Goal: Find specific page/section: Find specific page/section

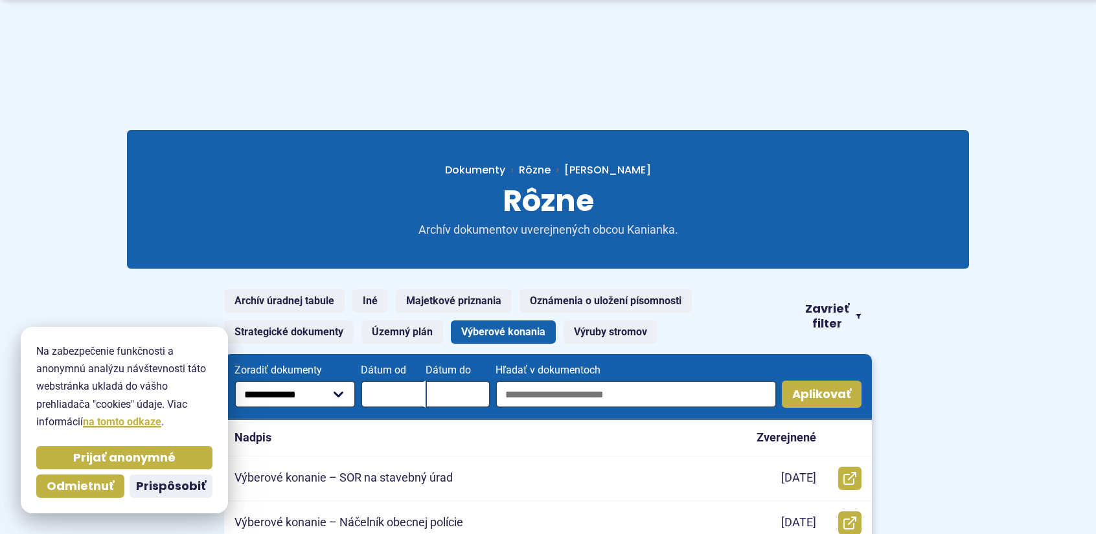
scroll to position [130, 0]
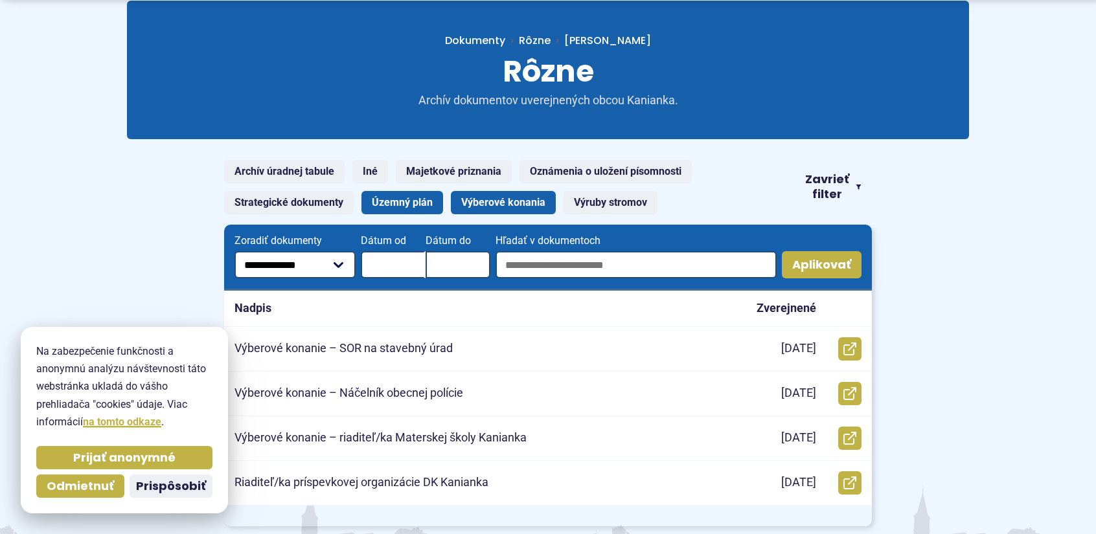
click at [403, 198] on link "Územný plán" at bounding box center [402, 202] width 82 height 23
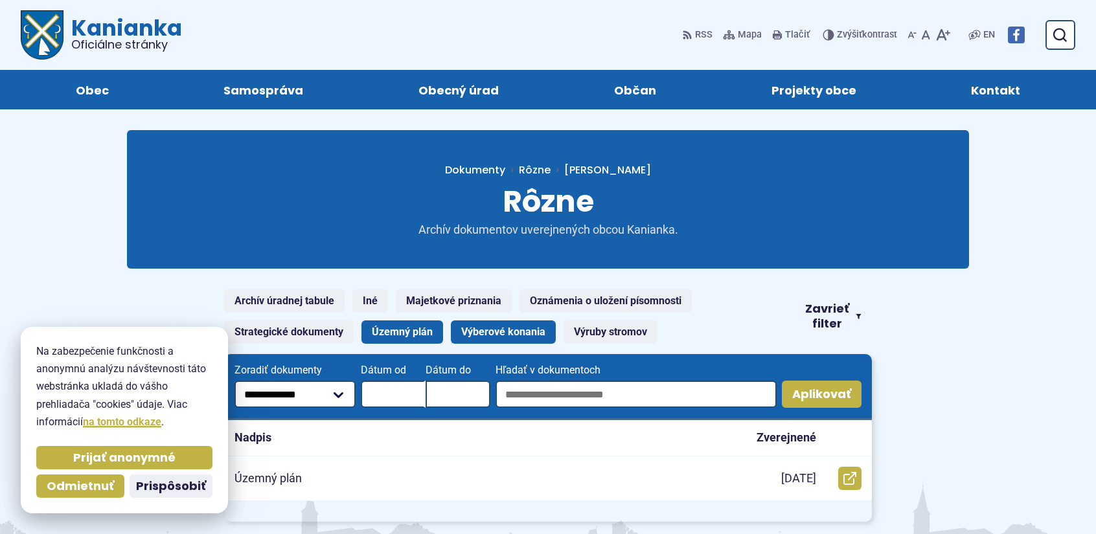
click at [519, 328] on link "Výberové konania" at bounding box center [503, 332] width 105 height 23
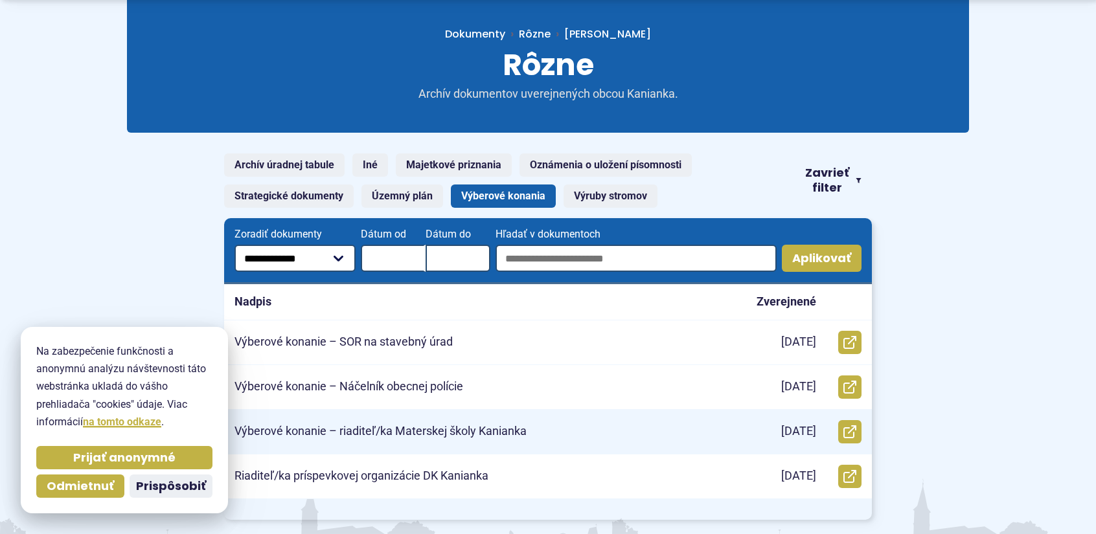
scroll to position [259, 0]
